Goal: Task Accomplishment & Management: Complete application form

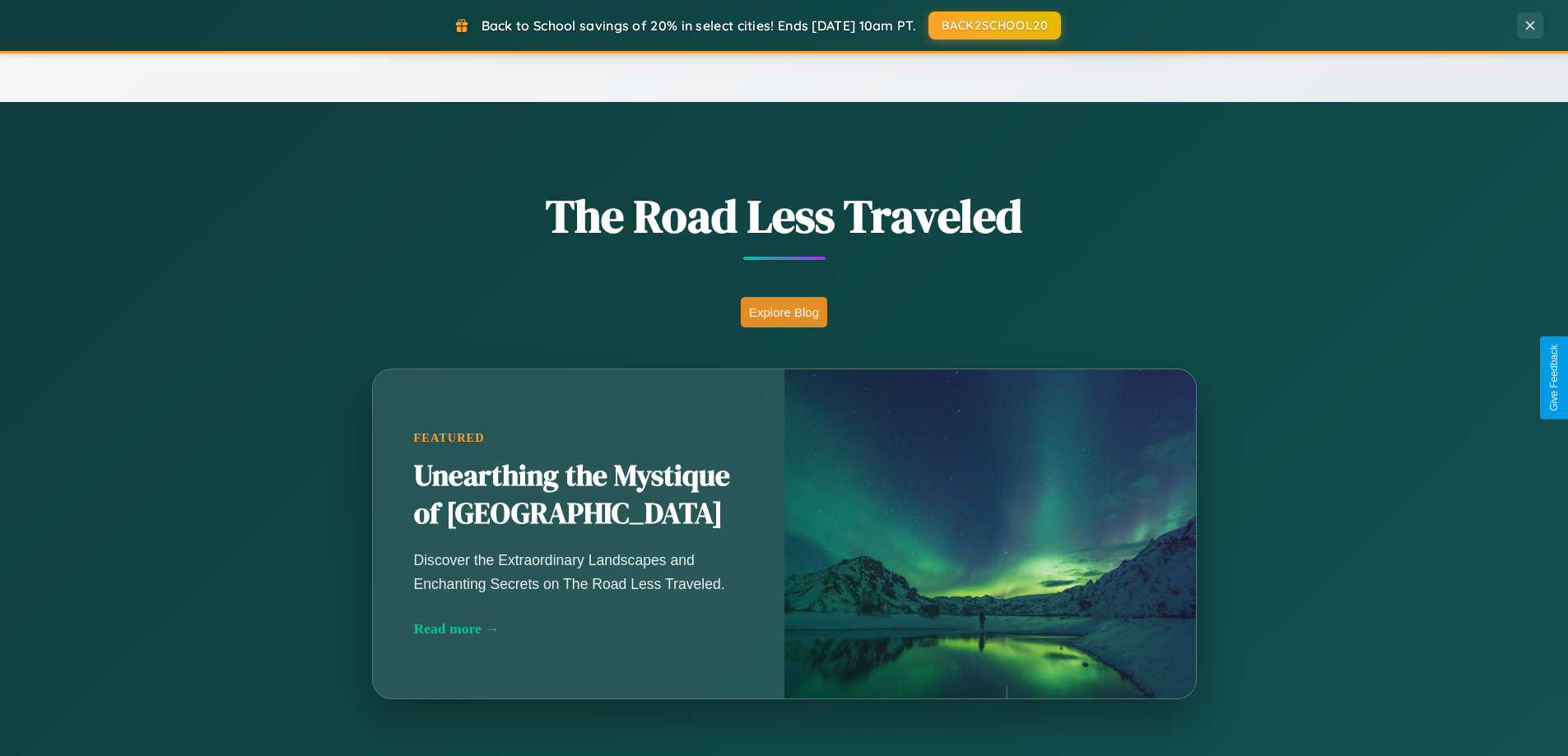
scroll to position [3166, 0]
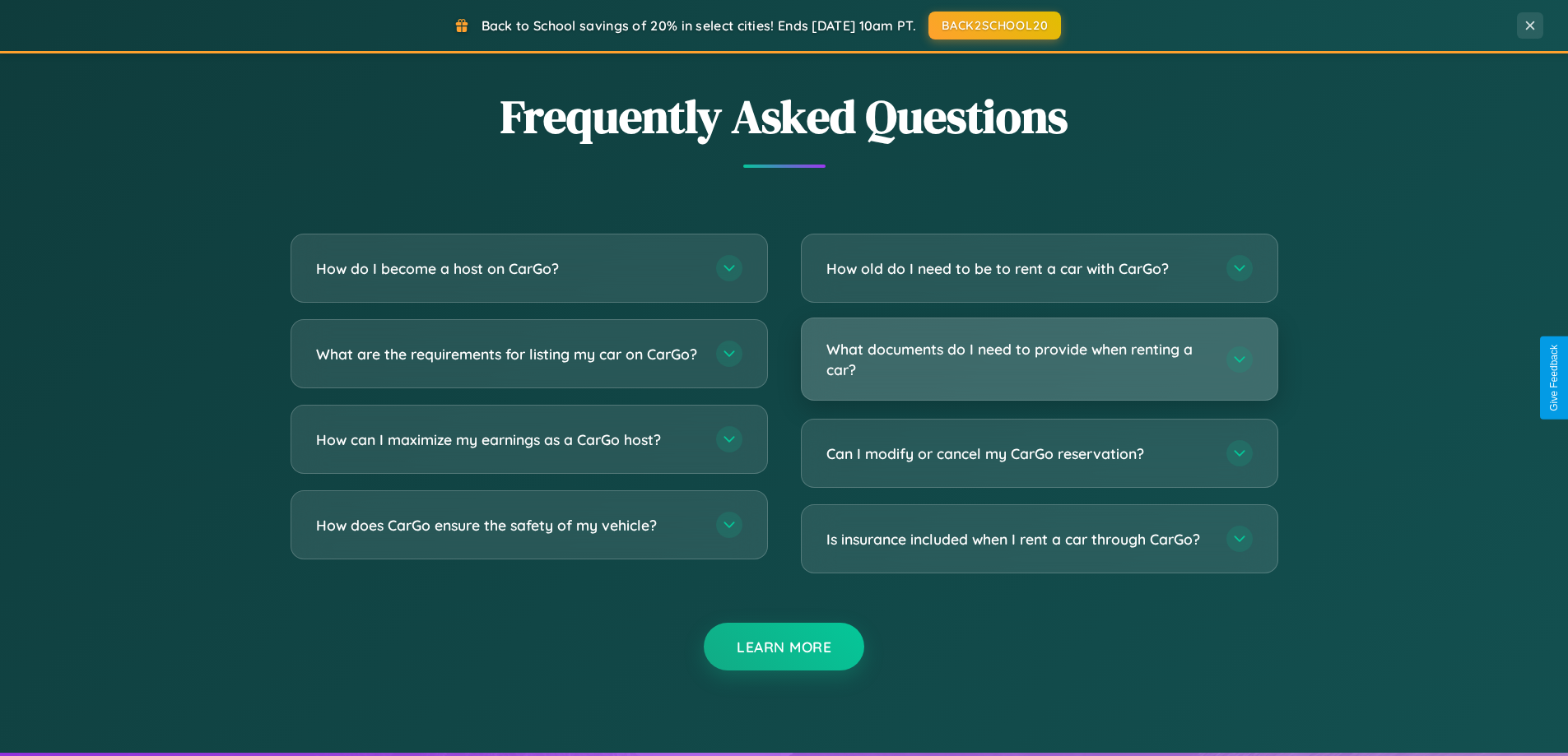
click at [1039, 360] on h3 "What documents do I need to provide when renting a car?" at bounding box center [1018, 359] width 383 height 40
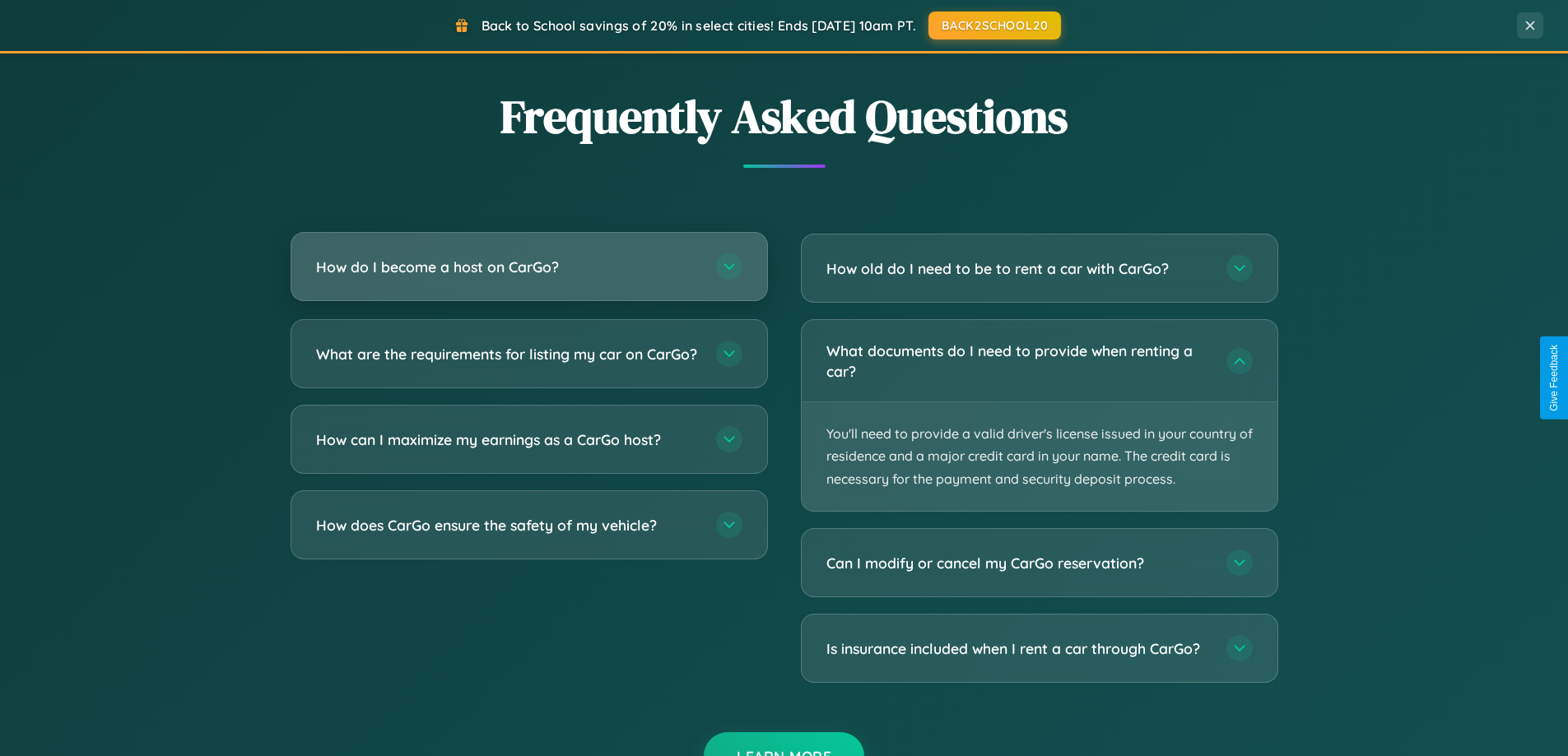
click at [528, 267] on h3 "How do I become a host on CarGo?" at bounding box center [507, 267] width 383 height 20
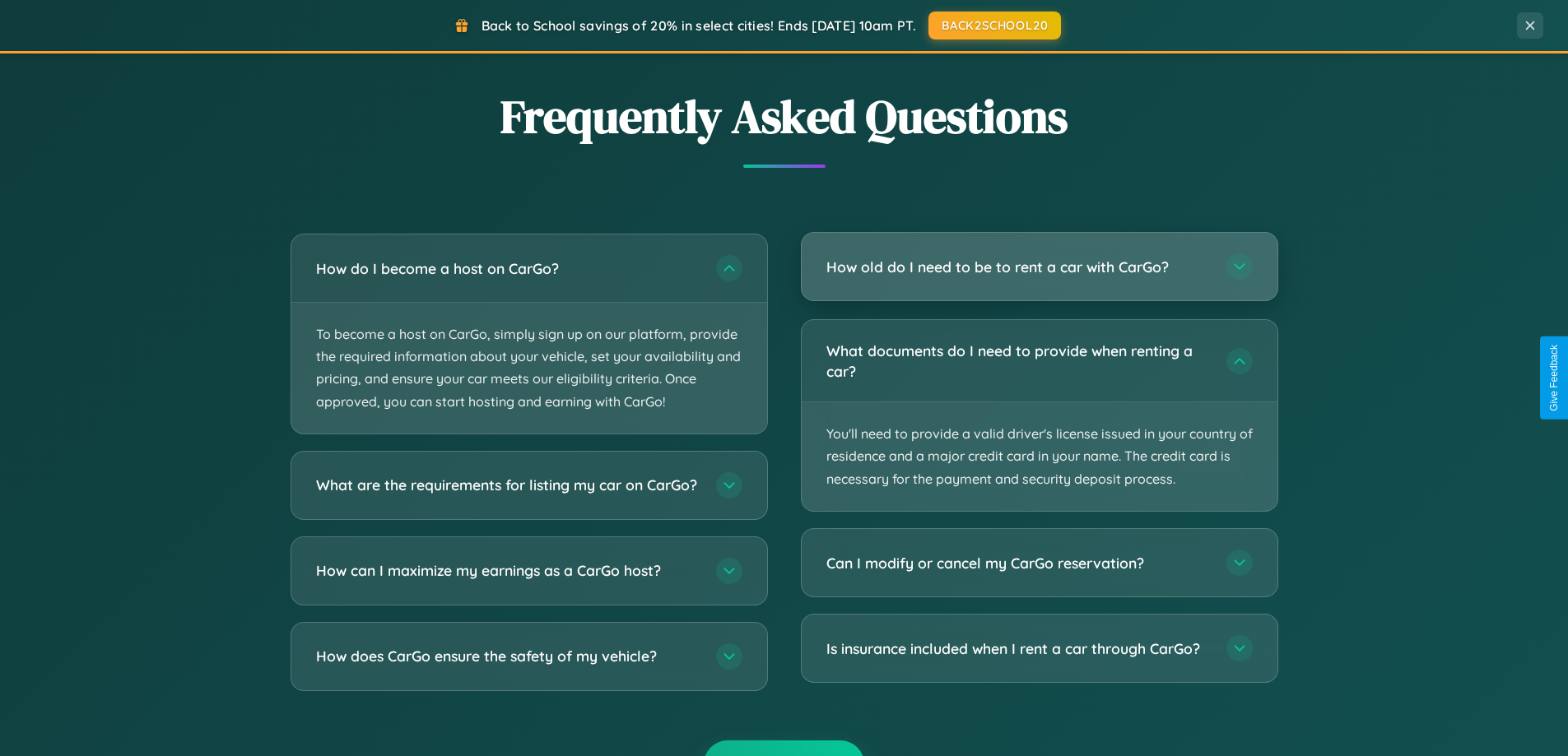
click at [1039, 267] on h3 "How old do I need to be to rent a car with CarGo?" at bounding box center [1018, 267] width 383 height 20
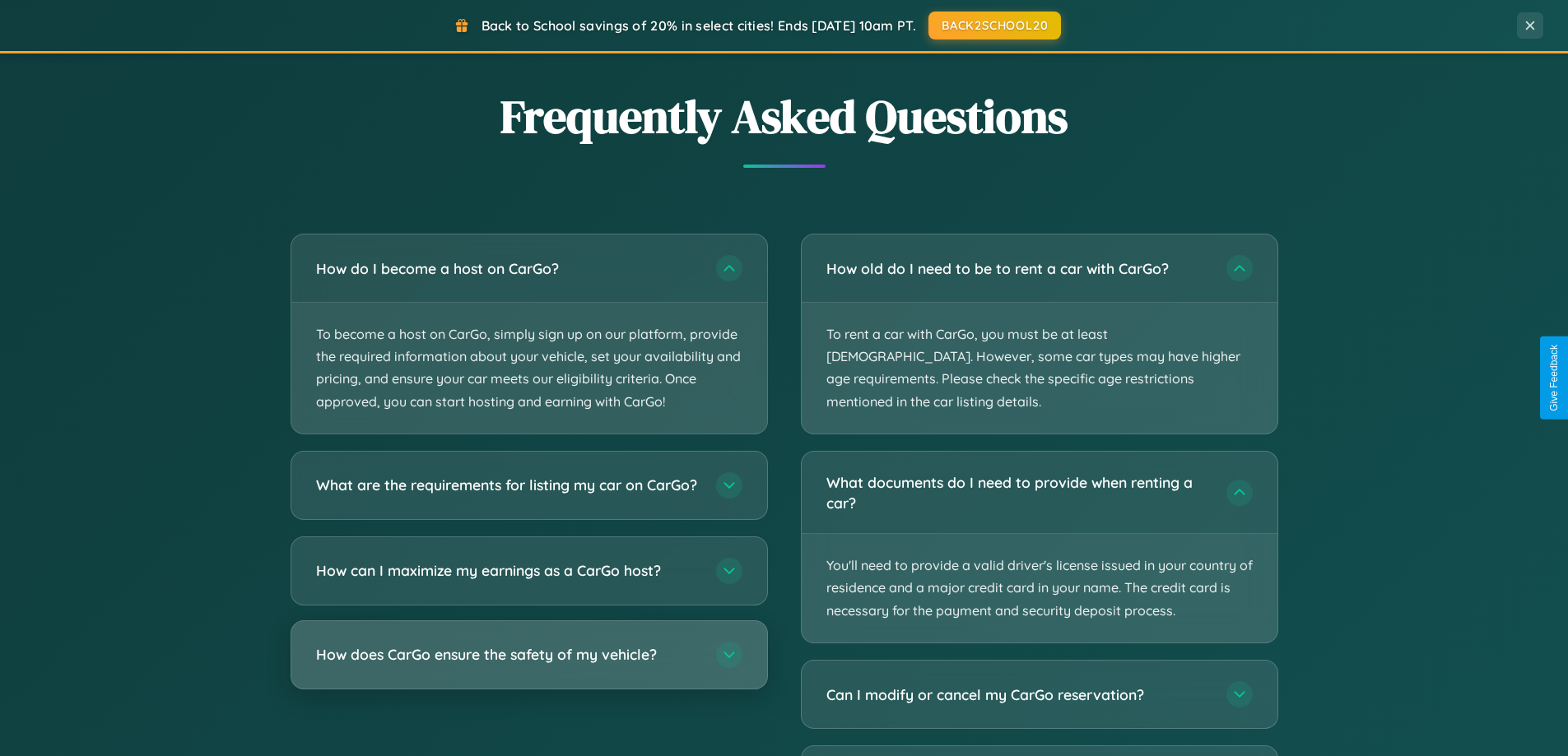
click at [528, 665] on h3 "How does CarGo ensure the safety of my vehicle?" at bounding box center [507, 655] width 383 height 20
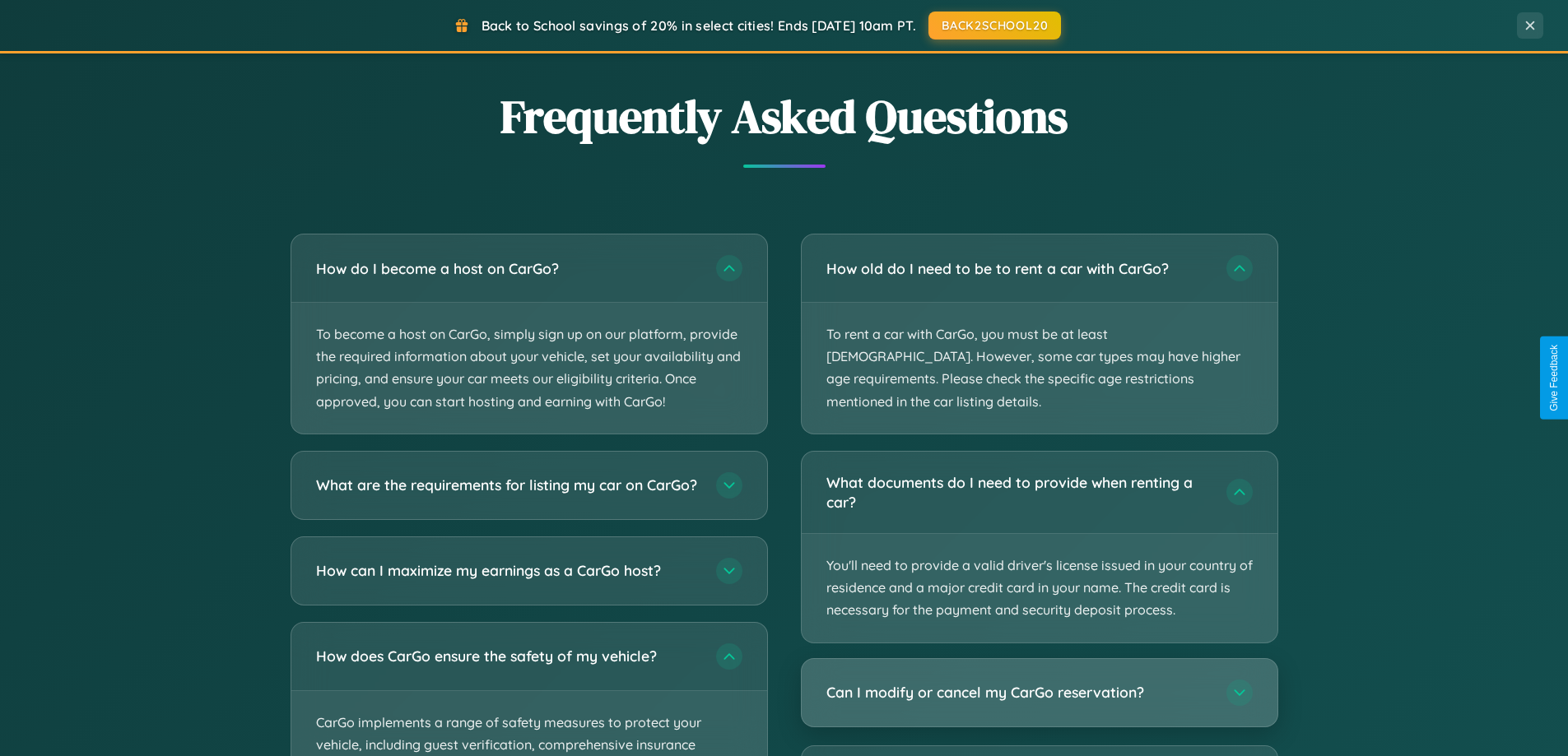
click at [1039, 682] on h3 "Can I modify or cancel my CarGo reservation?" at bounding box center [1018, 692] width 383 height 20
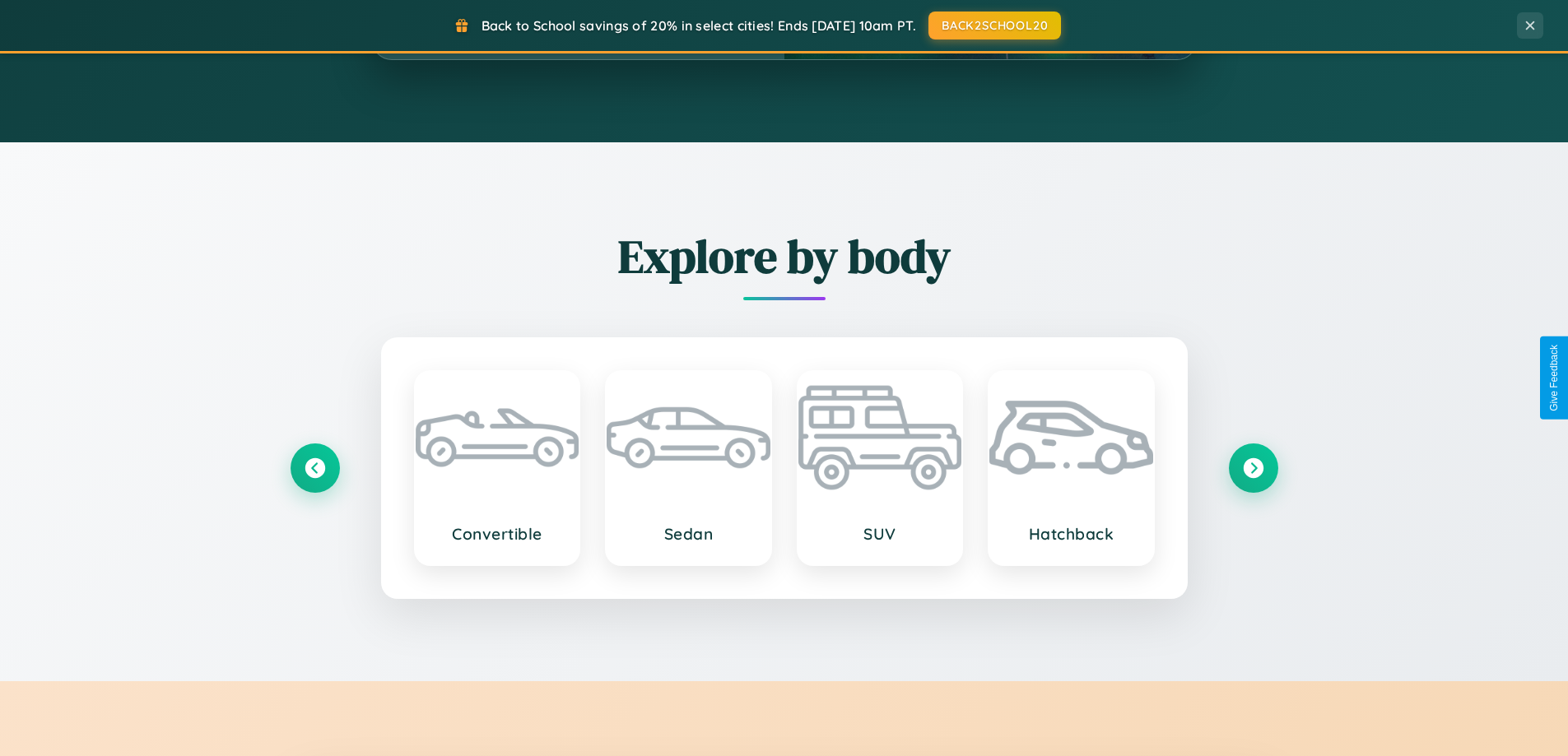
scroll to position [710, 0]
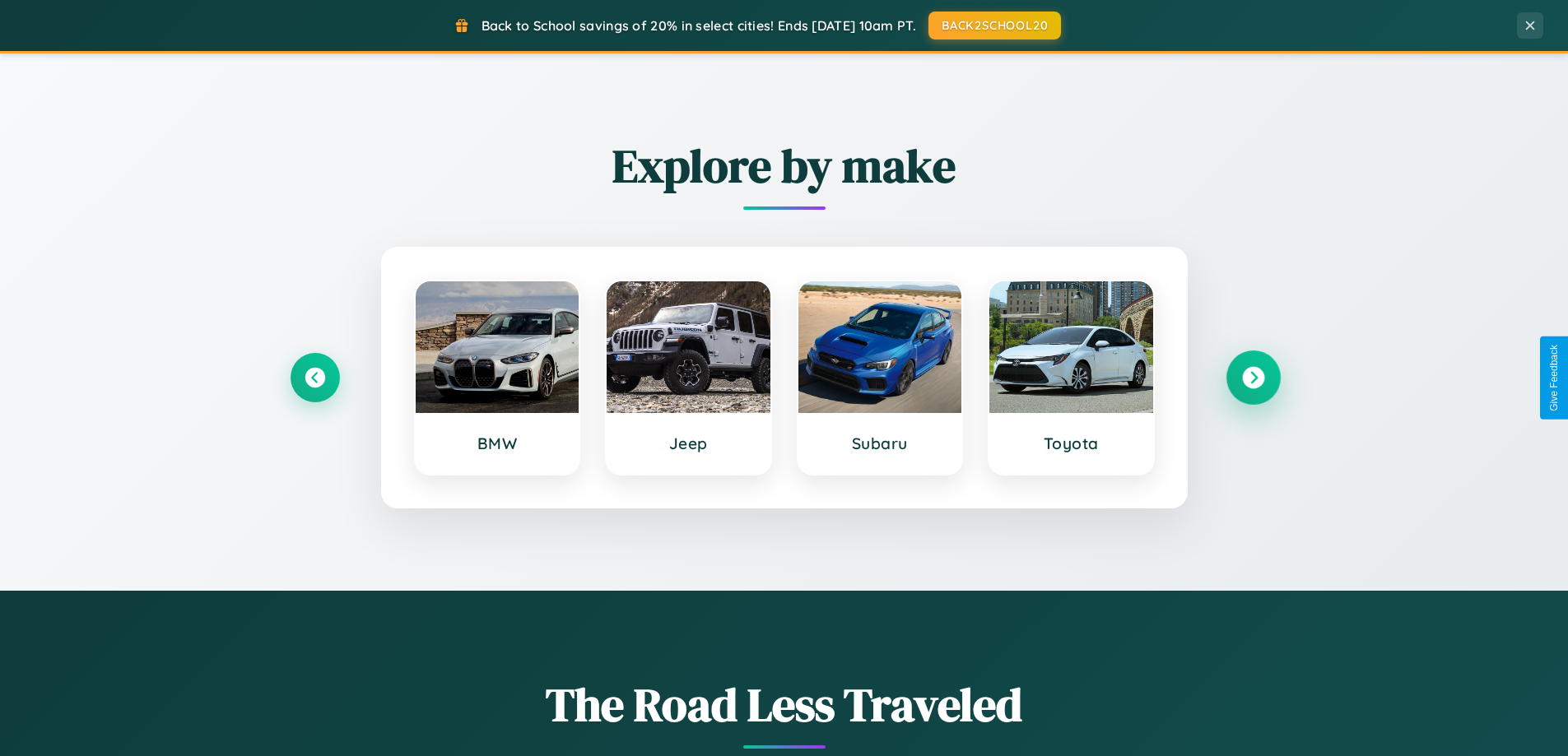
click at [1252, 378] on icon at bounding box center [1252, 378] width 22 height 22
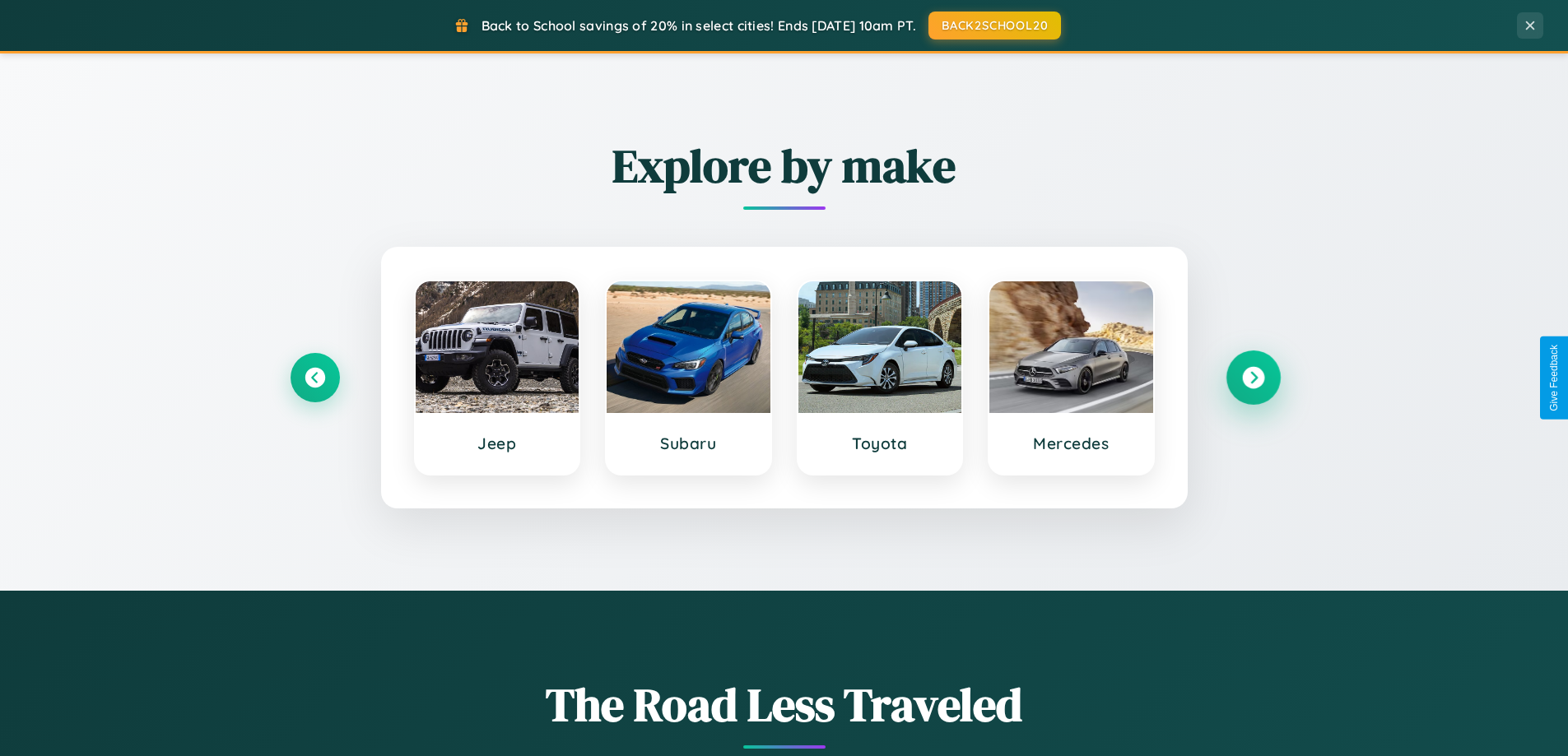
click at [1252, 378] on icon at bounding box center [1252, 378] width 22 height 22
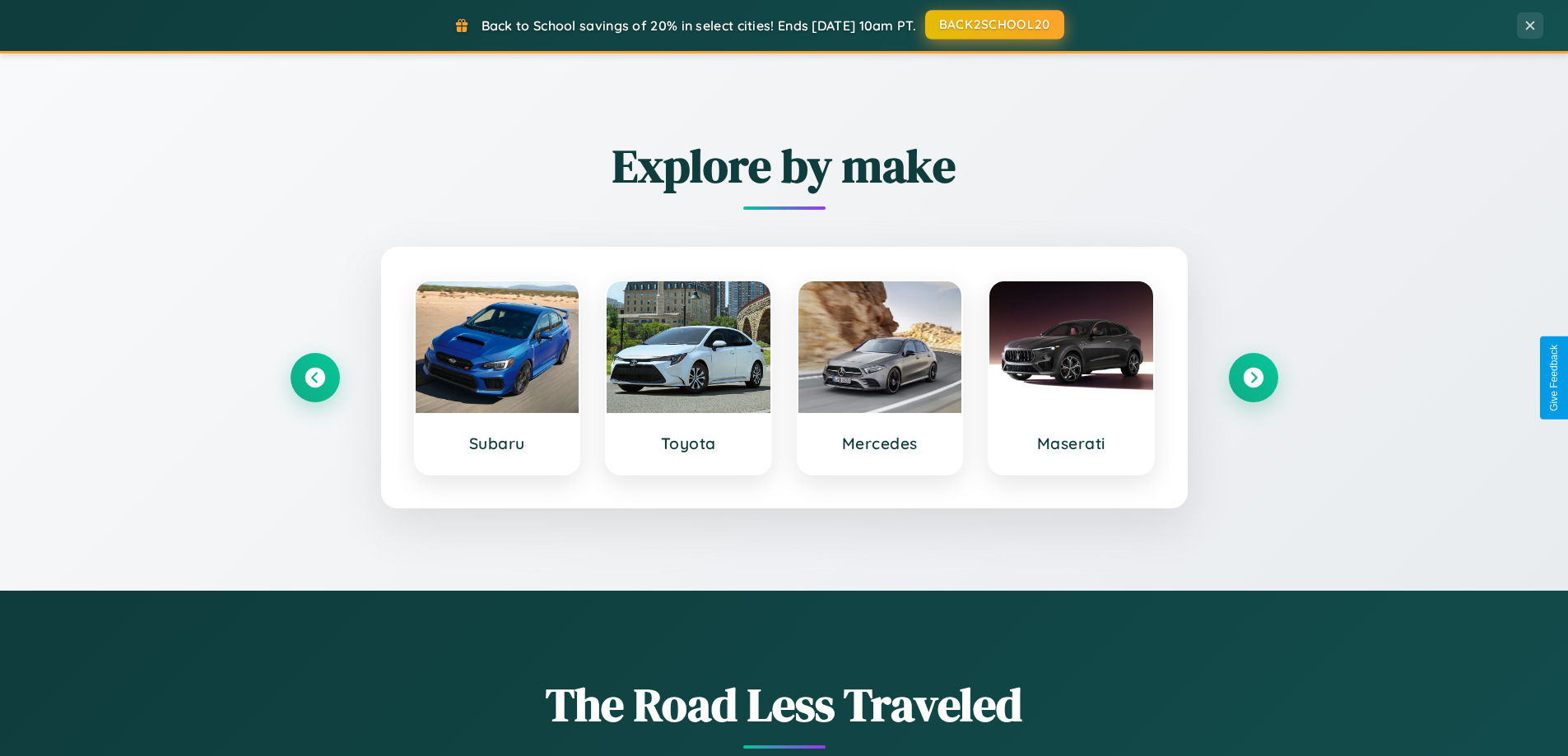
click at [993, 24] on button "BACK2SCHOOL20" at bounding box center [994, 24] width 139 height 30
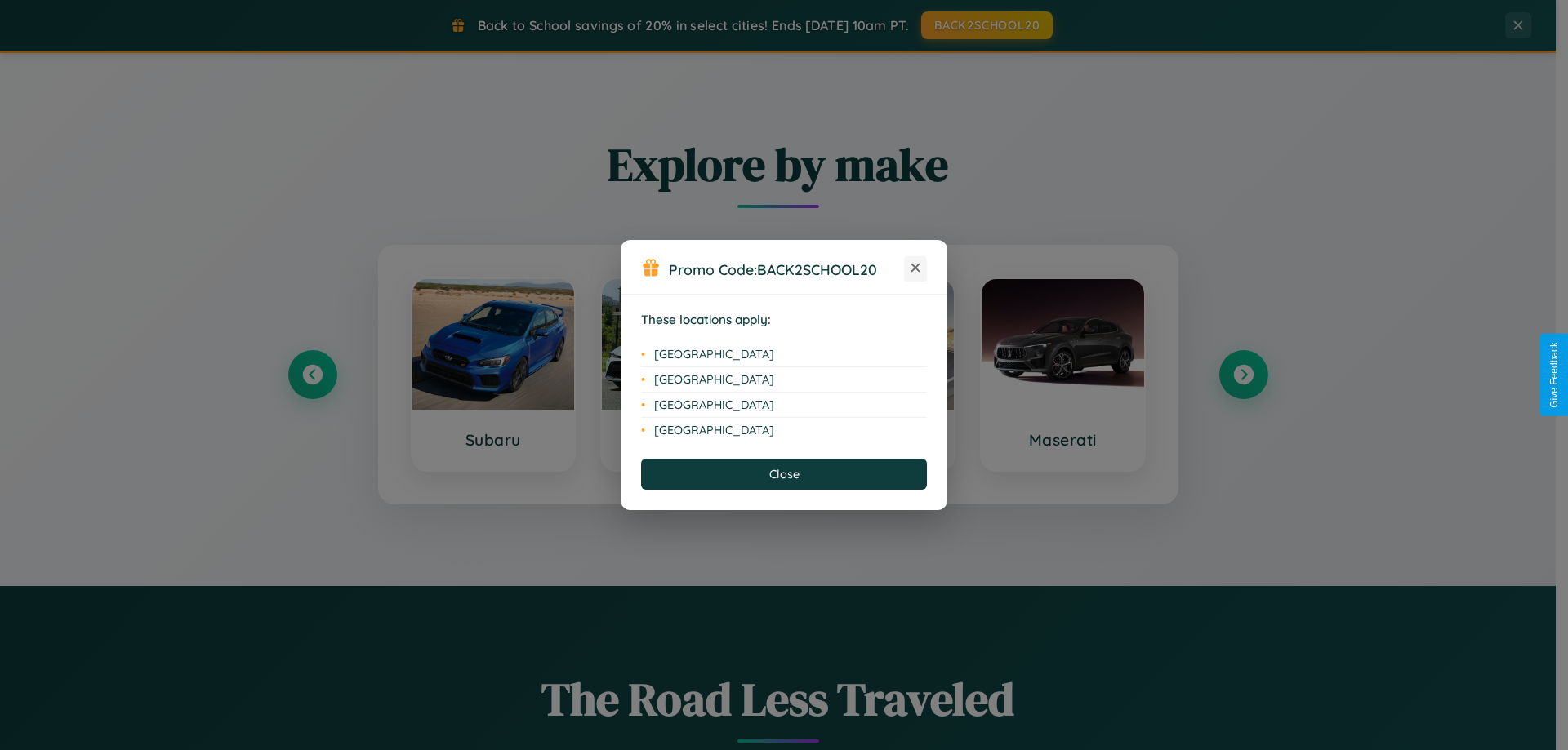
click at [916, 269] on icon at bounding box center [916, 268] width 9 height 9
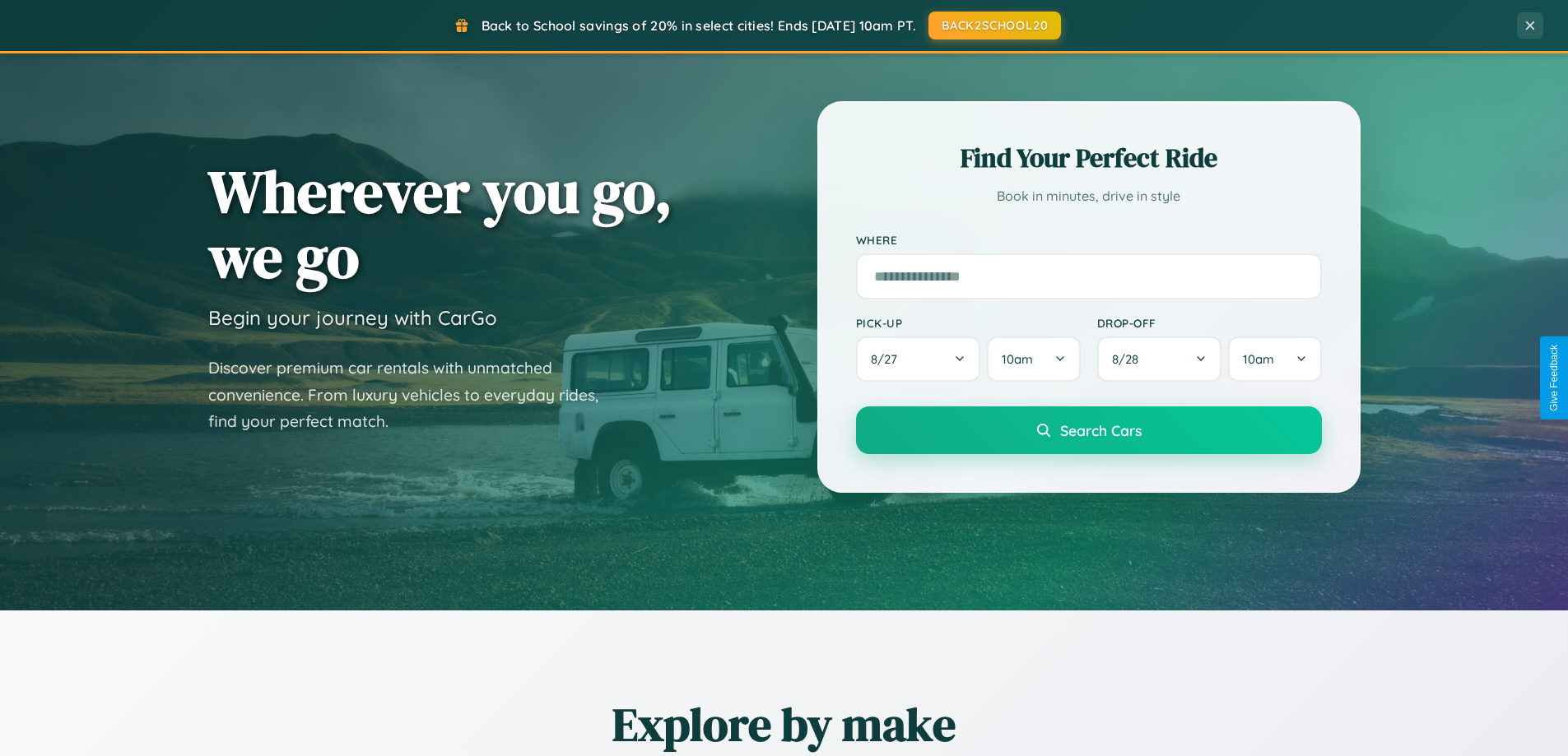
scroll to position [0, 0]
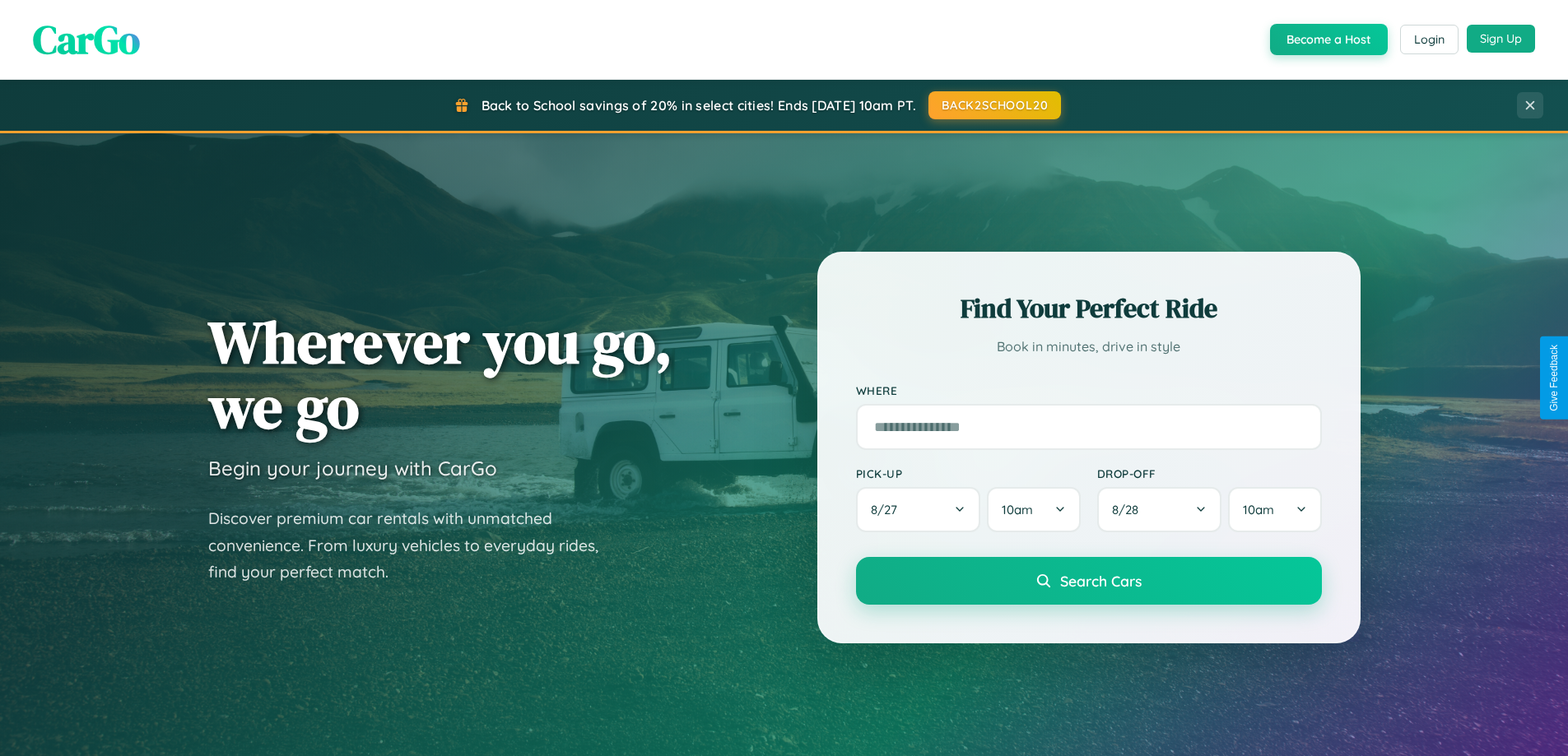
click at [1500, 39] on button "Sign Up" at bounding box center [1500, 38] width 68 height 28
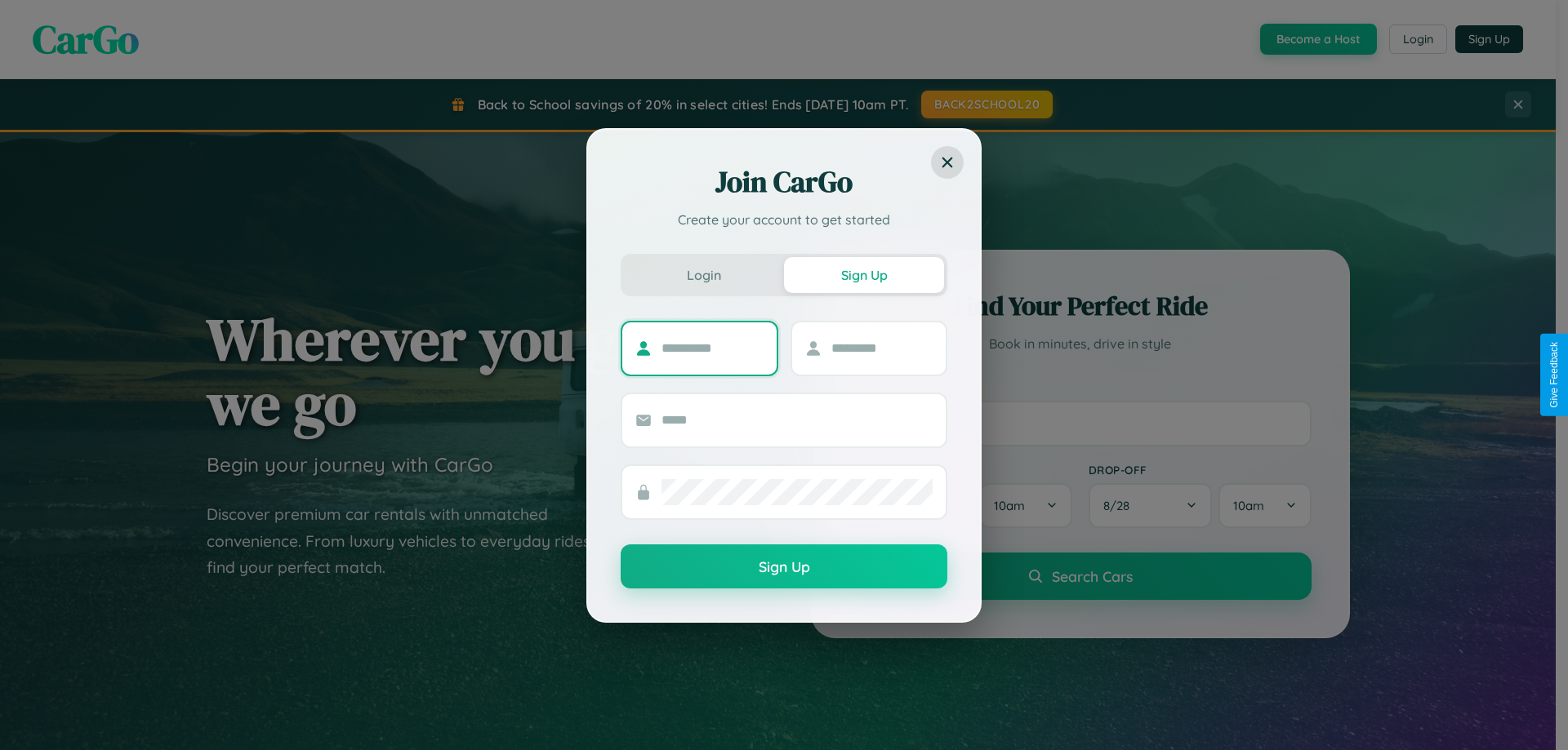
click at [712, 347] on input "text" at bounding box center [713, 348] width 102 height 26
type input "****"
click at [881, 347] on input "text" at bounding box center [883, 348] width 102 height 26
type input "*****"
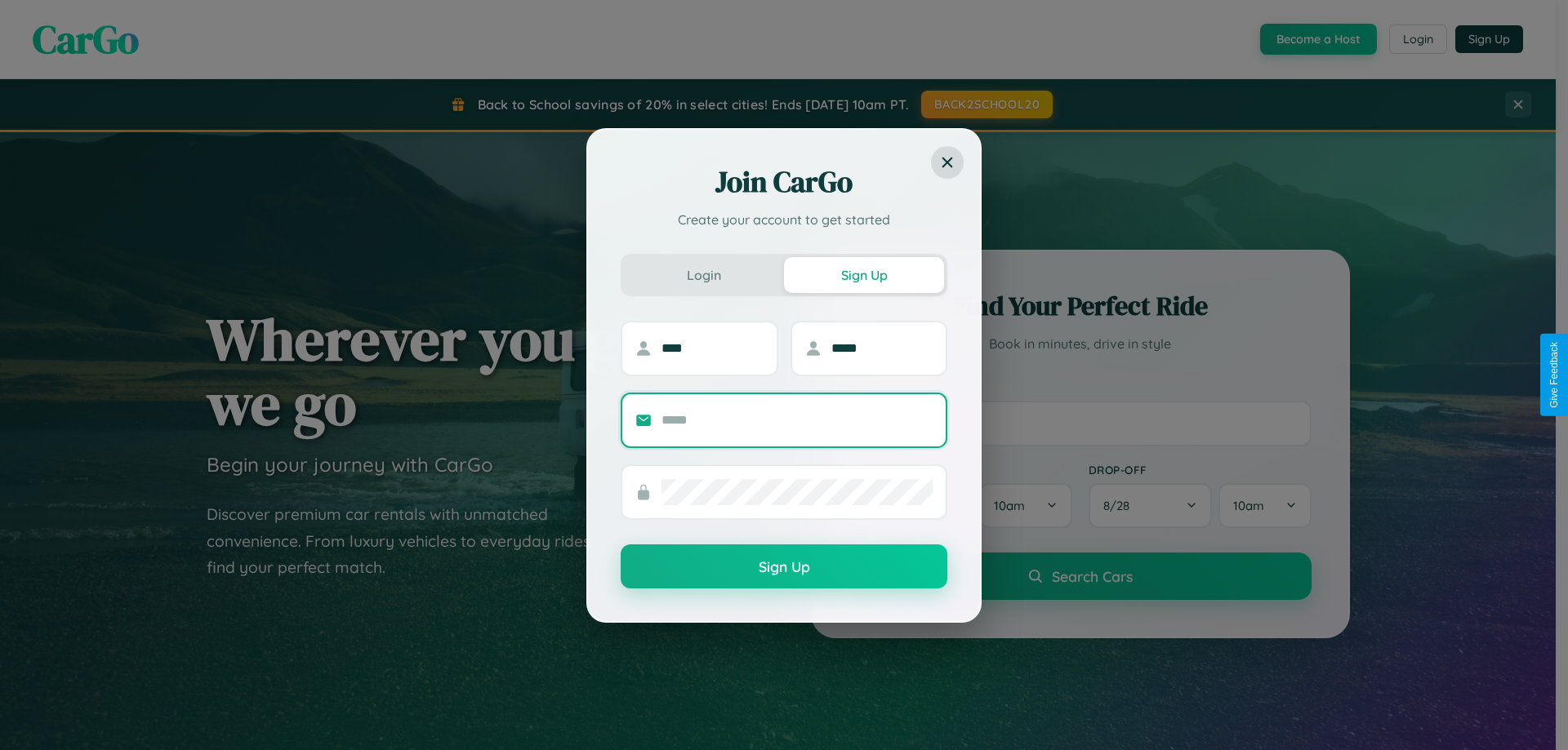
click at [797, 419] on input "text" at bounding box center [797, 420] width 271 height 26
type input "**********"
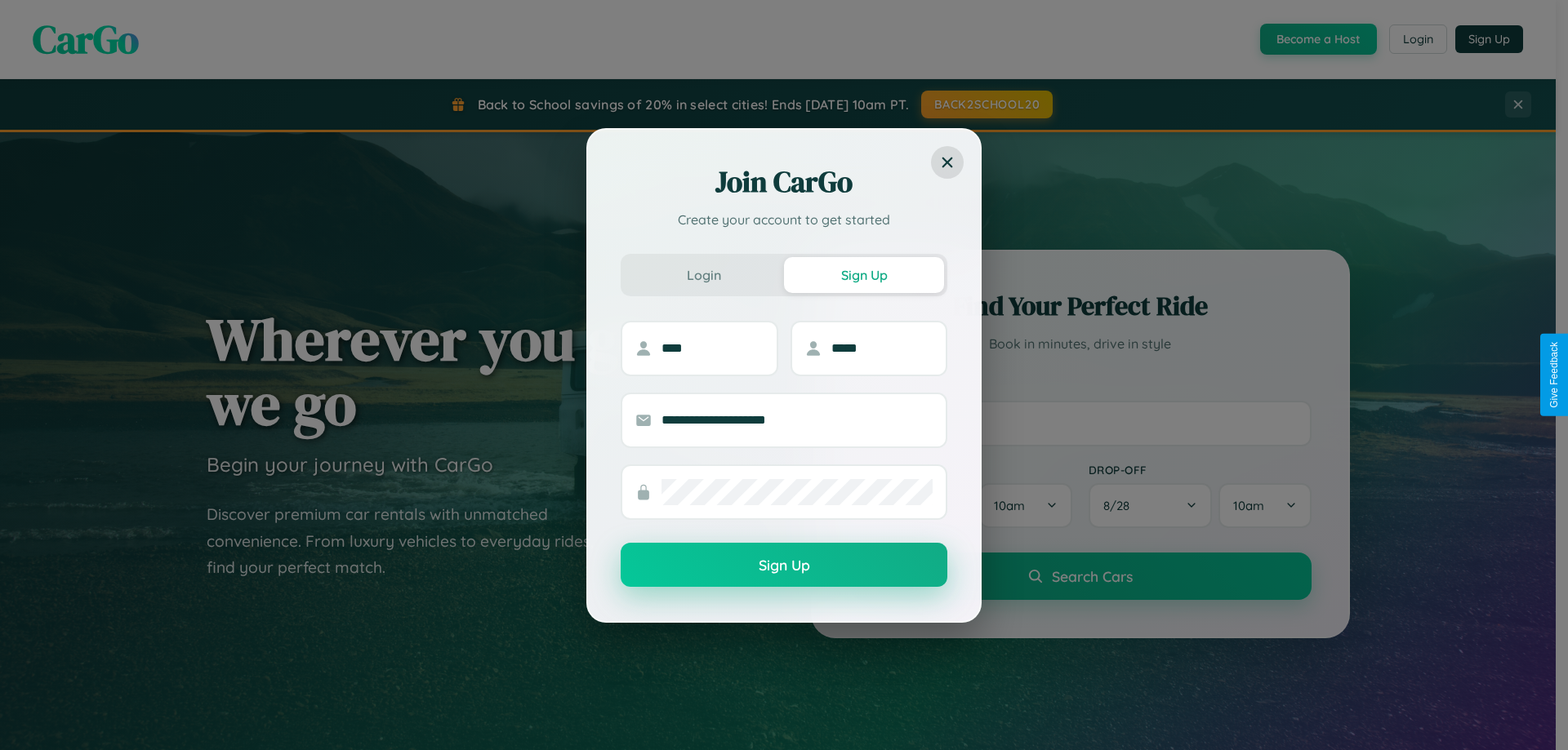
click at [784, 566] on button "Sign Up" at bounding box center [784, 564] width 327 height 44
